Goal: Find specific page/section: Find specific page/section

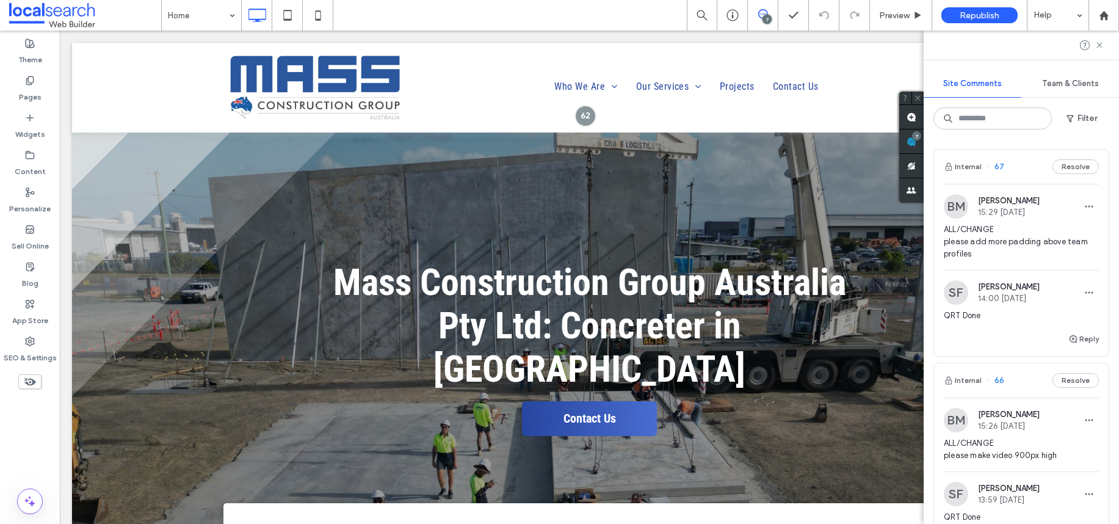
click at [1029, 231] on span "ALL/CHANGE please add more padding above team profiles" at bounding box center [1021, 241] width 155 height 37
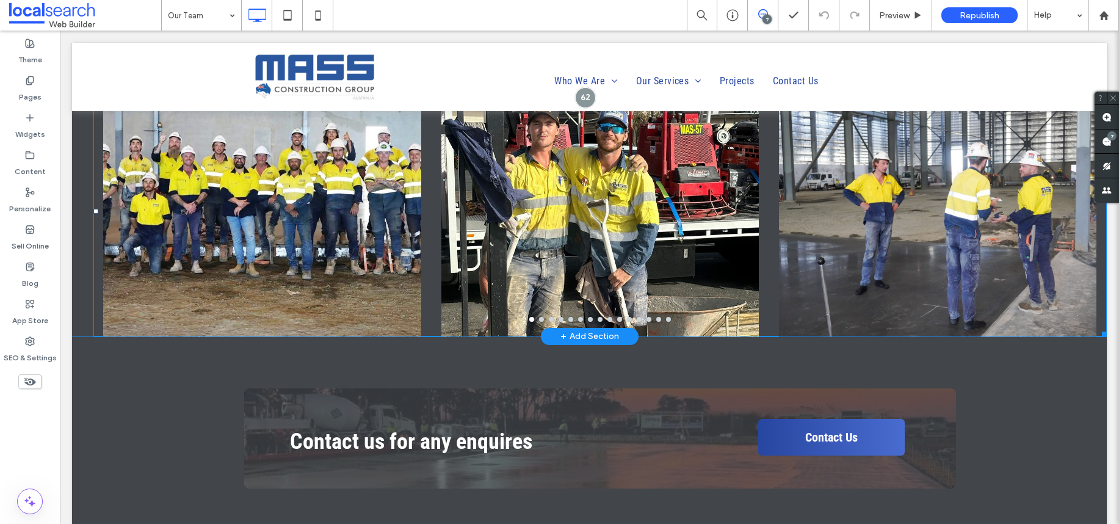
scroll to position [1221, 0]
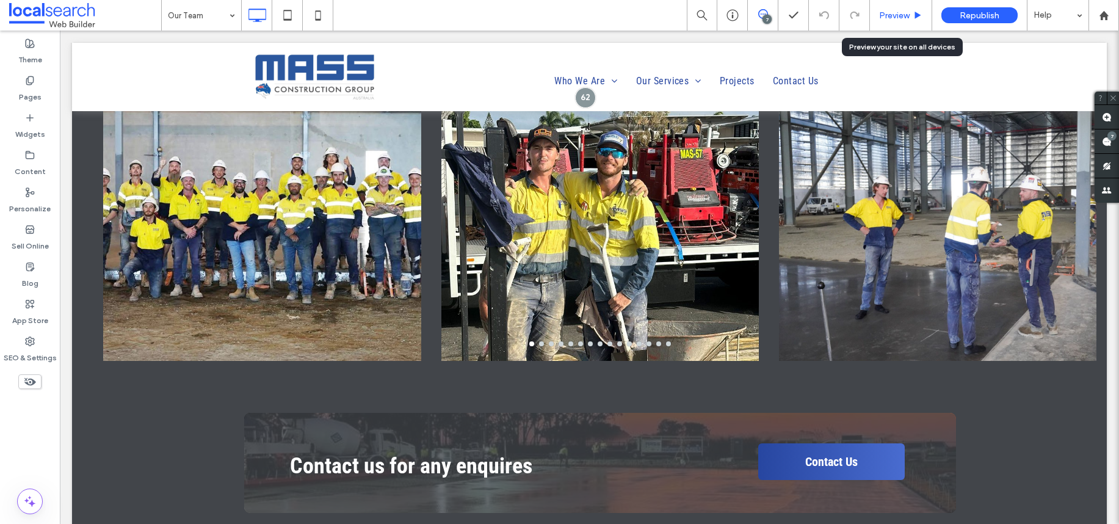
click at [884, 10] on span "Preview" at bounding box center [894, 15] width 31 height 10
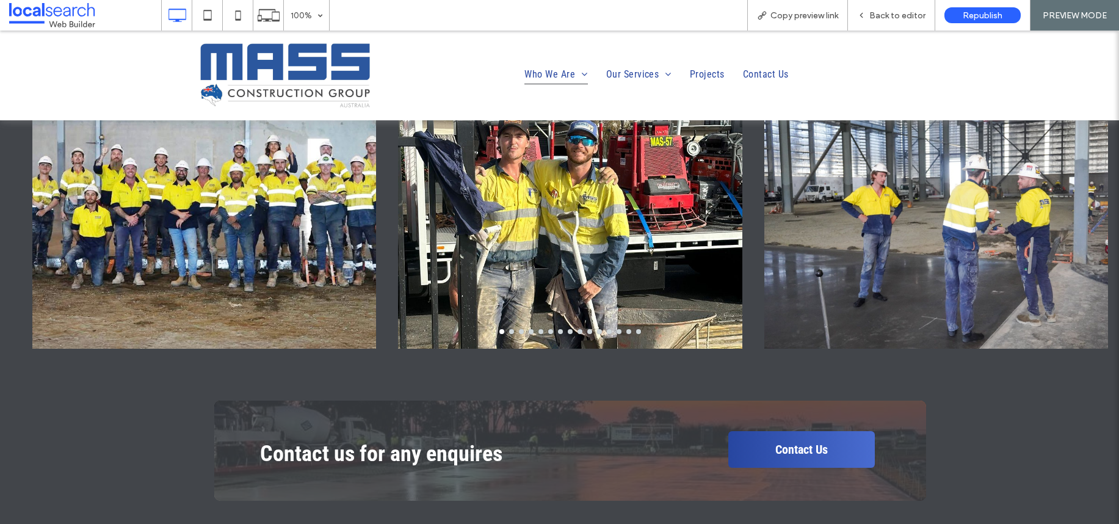
click at [316, 42] on img at bounding box center [285, 75] width 177 height 71
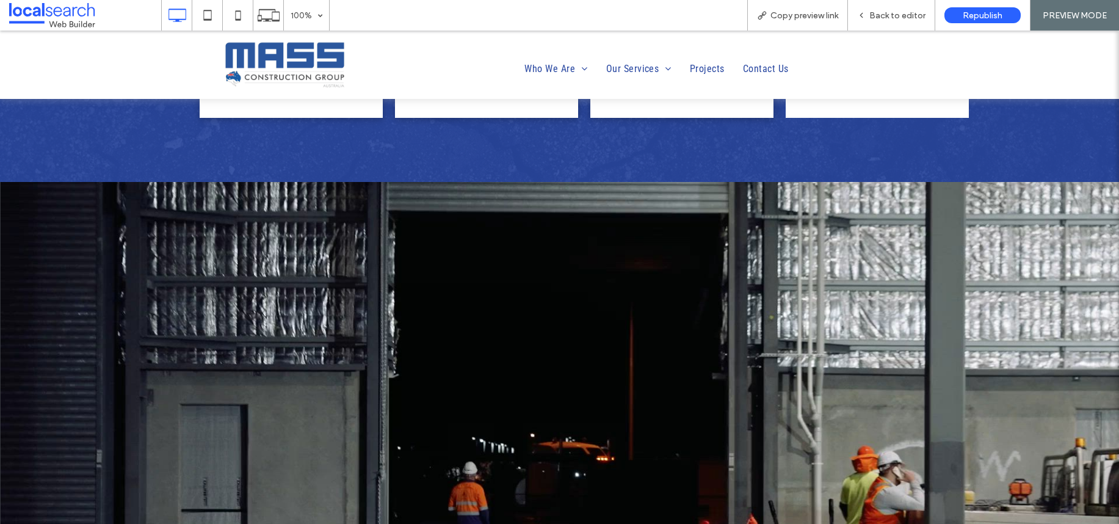
scroll to position [1569, 0]
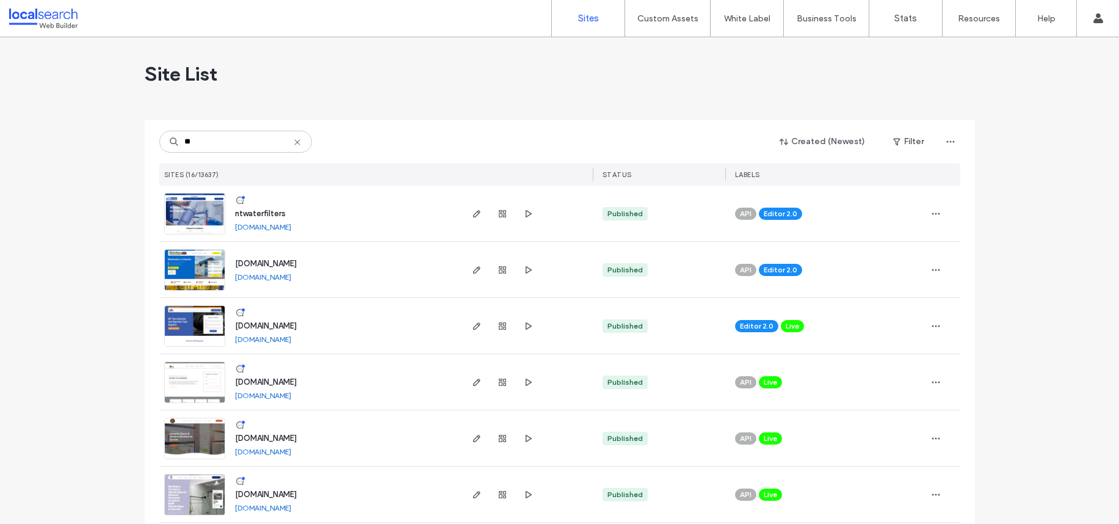
type input "**"
